Goal: Check status: Check status

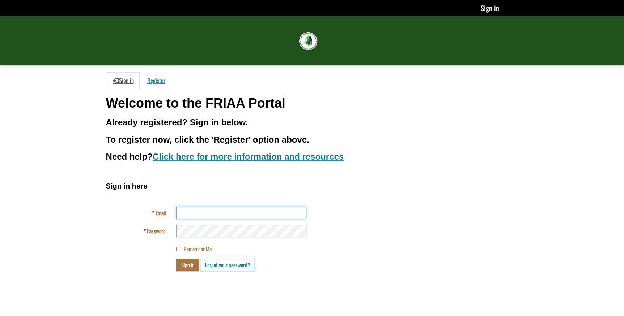
click at [186, 210] on input "Email" at bounding box center [241, 213] width 130 height 13
type input "**********"
click at [176, 259] on button "Sign in" at bounding box center [187, 265] width 23 height 13
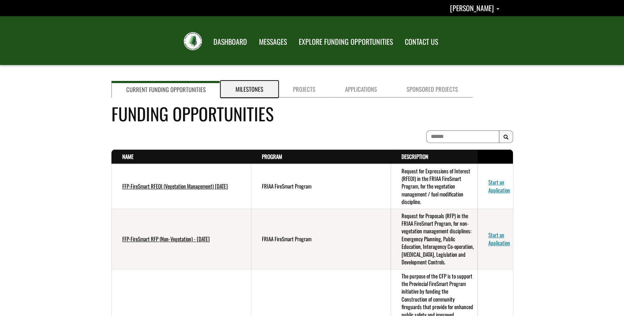
click at [241, 88] on link "Milestones" at bounding box center [249, 89] width 57 height 17
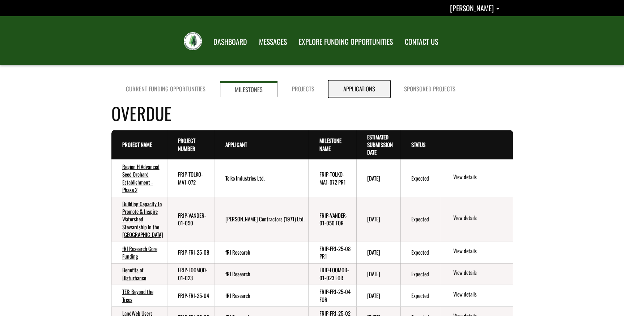
click at [355, 82] on link "Applications" at bounding box center [359, 89] width 61 height 16
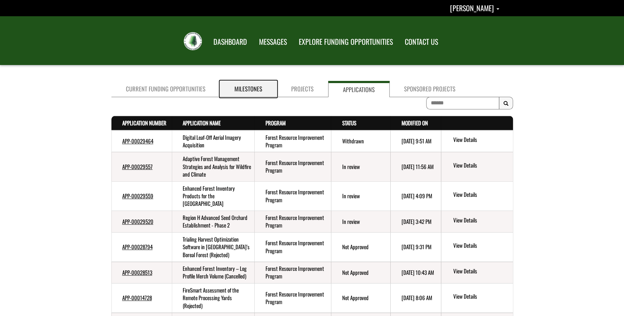
click at [230, 85] on link "Milestones" at bounding box center [248, 89] width 57 height 16
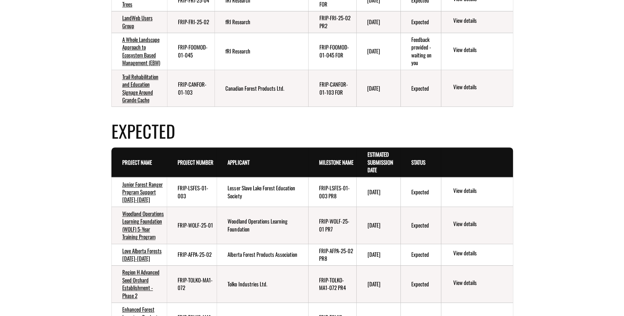
scroll to position [460, 0]
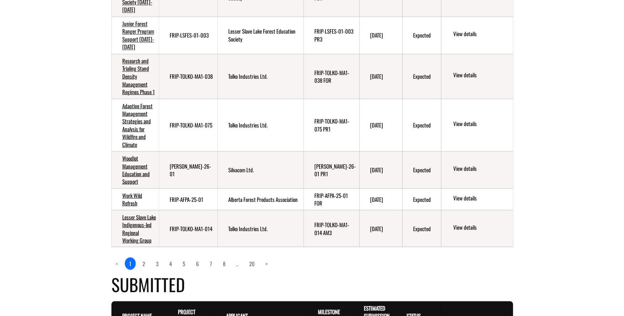
scroll to position [624, 0]
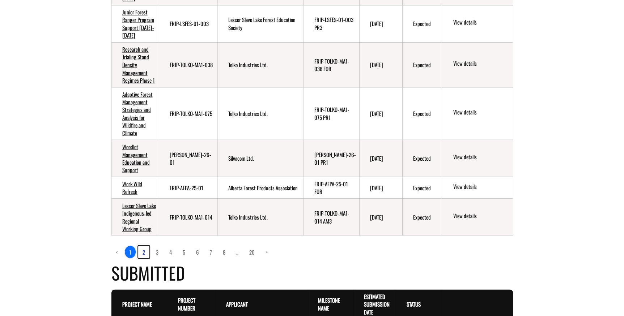
click at [143, 258] on link "2" at bounding box center [143, 252] width 11 height 12
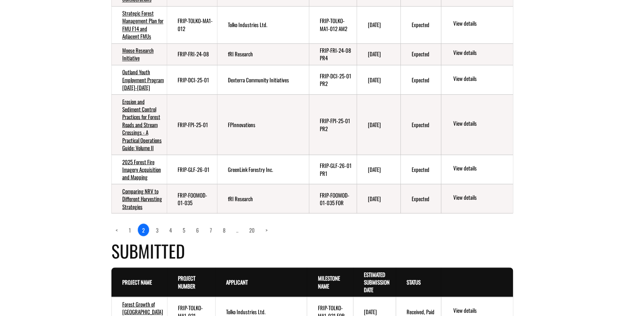
scroll to position [635, 0]
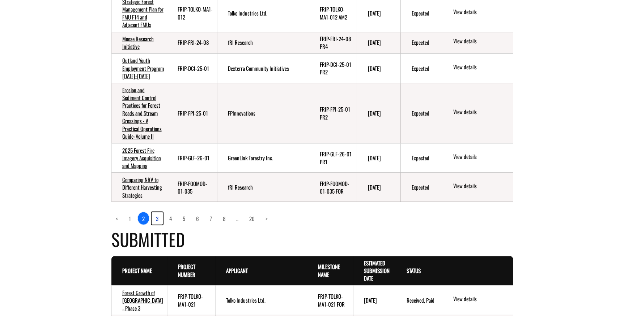
click at [158, 225] on link "3" at bounding box center [156, 218] width 11 height 12
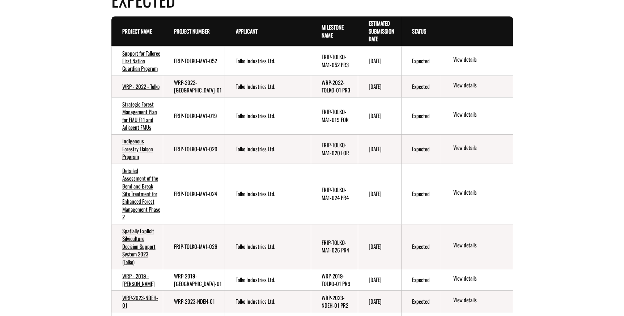
scroll to position [372, 0]
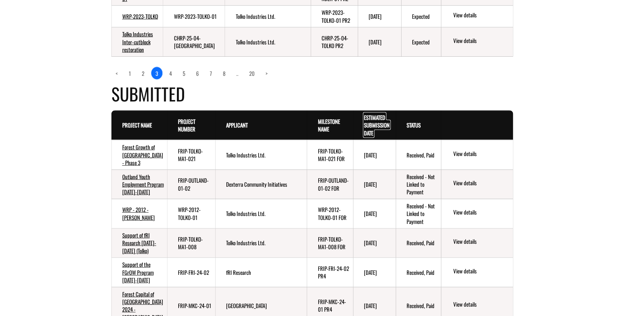
click at [364, 137] on link "Estimated Submission Date . sort descending" at bounding box center [377, 126] width 26 height 24
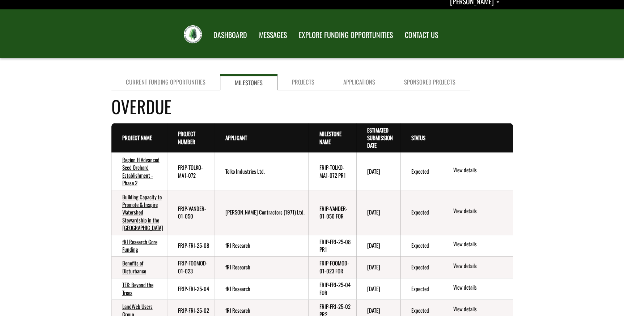
scroll to position [0, 0]
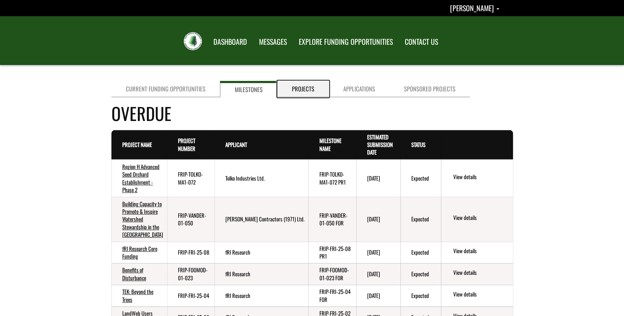
click at [291, 82] on link "Projects" at bounding box center [302, 89] width 51 height 16
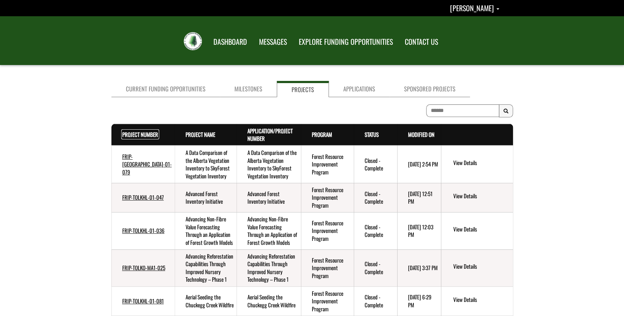
click at [126, 131] on link "Project Number . sort descending" at bounding box center [140, 135] width 36 height 8
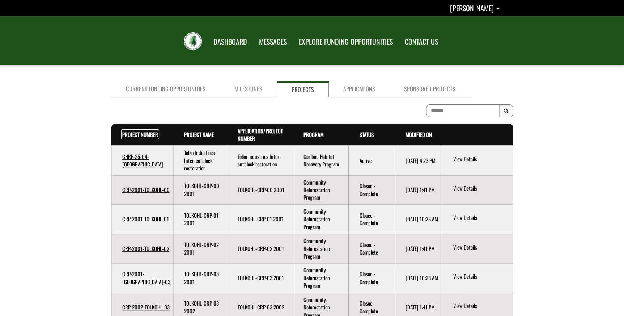
click at [127, 132] on link "Project Number . sort descending" at bounding box center [140, 135] width 36 height 8
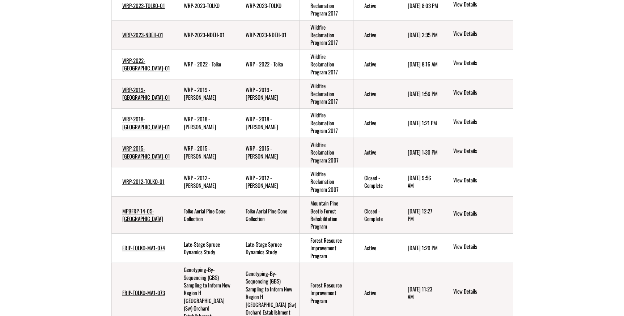
scroll to position [162, 0]
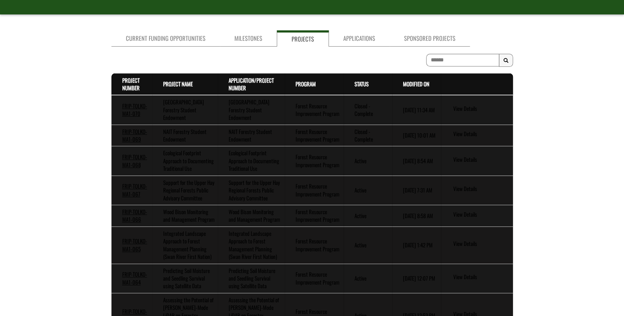
scroll to position [255, 0]
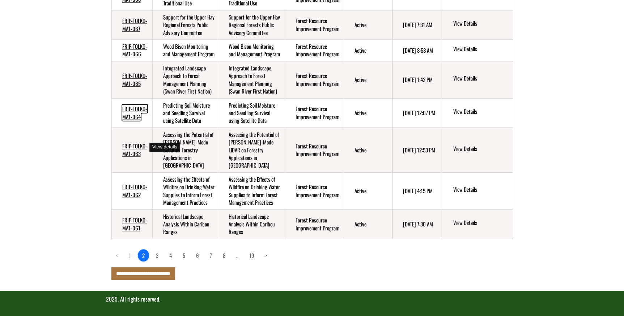
click at [127, 106] on link "FRIP-TOLKO-MA1-064" at bounding box center [134, 113] width 25 height 16
